Goal: Check status: Check status

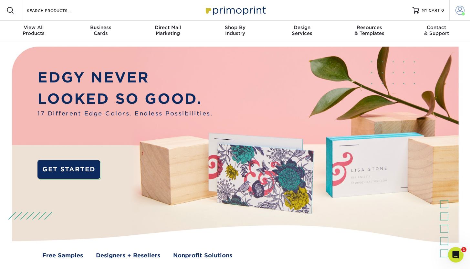
click at [462, 8] on span at bounding box center [459, 10] width 9 height 9
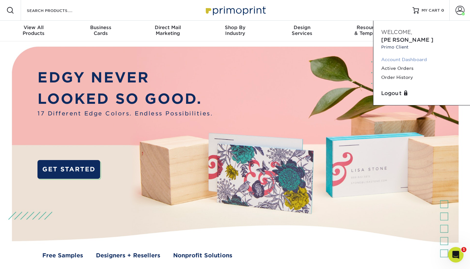
click at [403, 55] on link "Account Dashboard" at bounding box center [421, 59] width 81 height 9
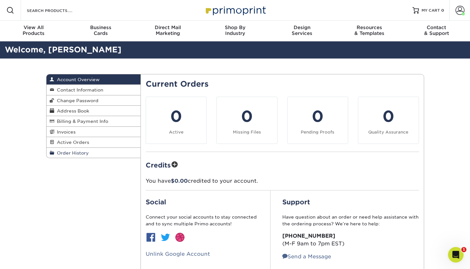
click at [73, 154] on span "Order History" at bounding box center [71, 152] width 35 height 5
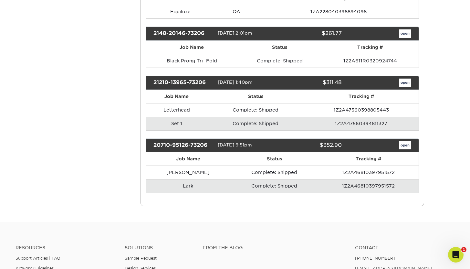
scroll to position [212, 0]
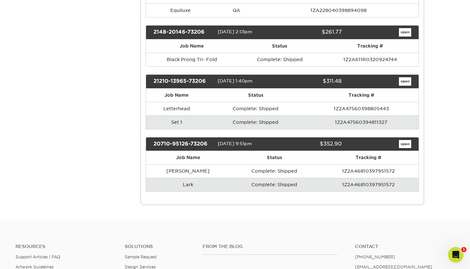
click at [170, 186] on td "Lark" at bounding box center [188, 185] width 84 height 14
click at [245, 184] on td "Complete: Shipped" at bounding box center [274, 185] width 88 height 14
click at [358, 180] on td "1Z2A46810397951572" at bounding box center [368, 185] width 100 height 14
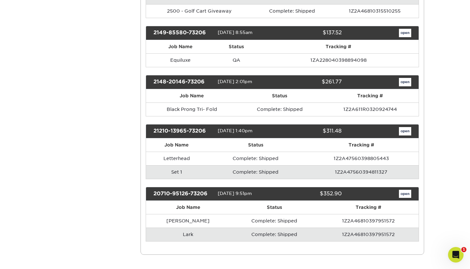
scroll to position [161, 0]
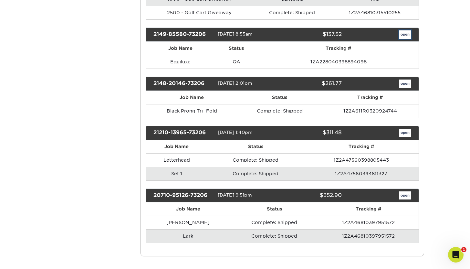
click at [402, 34] on link "open" at bounding box center [405, 34] width 12 height 8
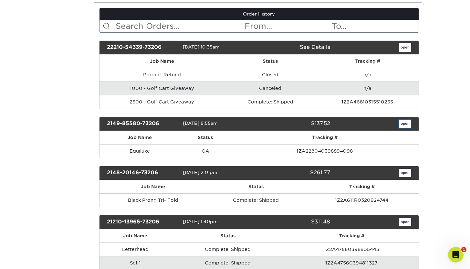
scroll to position [0, 0]
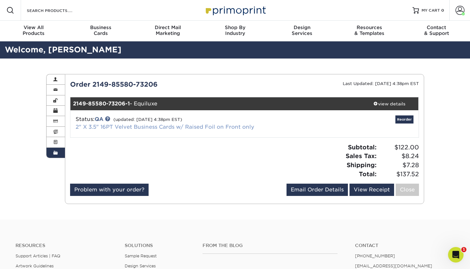
click at [171, 125] on link "2" X 3.5" 16PT Velvet Business Cards w/ Raised Foil on Front only" at bounding box center [165, 127] width 179 height 6
